Goal: Information Seeking & Learning: Learn about a topic

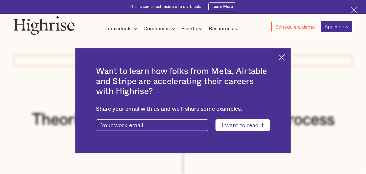
click at [70, 109] on div "Want to learn how folks from Meta, Airtable and Stripe are accelerating their c…" at bounding box center [183, 101] width 366 height 174
click at [283, 54] on img at bounding box center [282, 57] width 6 height 6
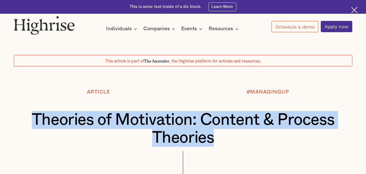
drag, startPoint x: 34, startPoint y: 123, endPoint x: 227, endPoint y: 135, distance: 193.8
click at [227, 135] on h1 "Theories of Motivation: Content & Process Theories" at bounding box center [183, 129] width 311 height 36
copy h1 "Theories of Motivation: Content & Process Theories"
